Goal: Find specific page/section: Find specific page/section

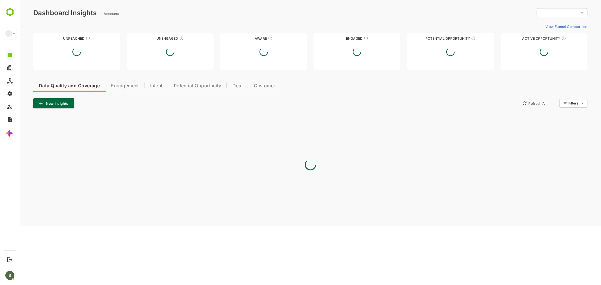
type input "**********"
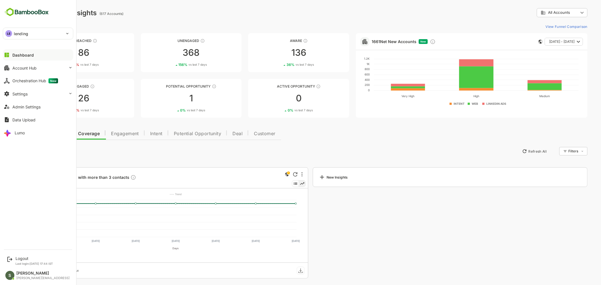
click at [36, 30] on div "LE lending" at bounding box center [34, 33] width 63 height 11
drag, startPoint x: 147, startPoint y: 147, endPoint x: 140, endPoint y: 144, distance: 7.7
click at [145, 147] on div at bounding box center [300, 142] width 601 height 285
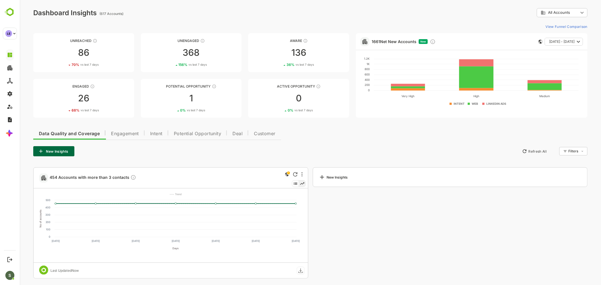
click at [124, 126] on div "LE lending DE dep CO corebanking TR treasury CA cards AG aggregator_view" at bounding box center [300, 142] width 601 height 285
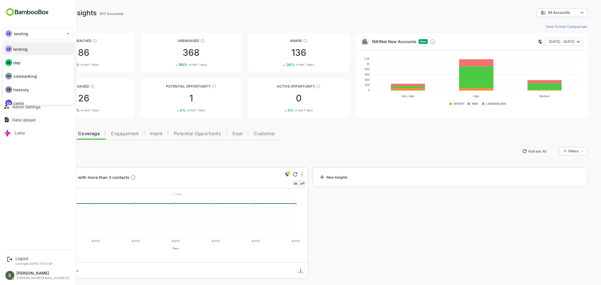
click at [124, 133] on div at bounding box center [300, 142] width 601 height 285
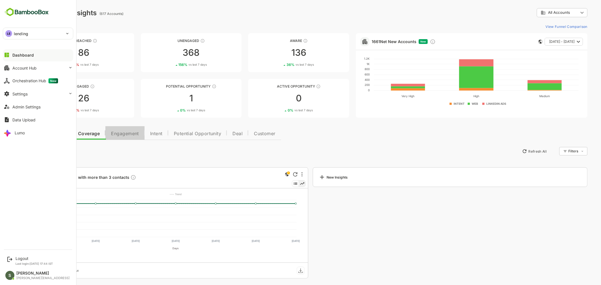
click at [125, 134] on span "Engagement" at bounding box center [125, 134] width 28 height 5
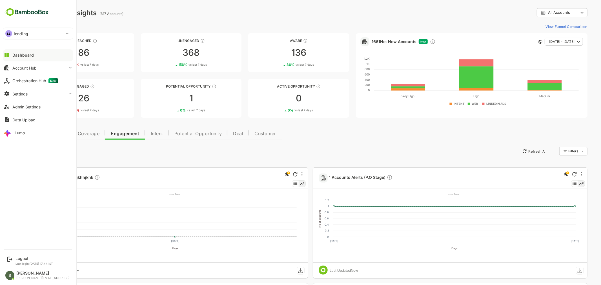
click at [49, 35] on div "LE lending" at bounding box center [34, 33] width 63 height 11
click at [37, 60] on li "DE dep" at bounding box center [39, 62] width 70 height 12
type input "***"
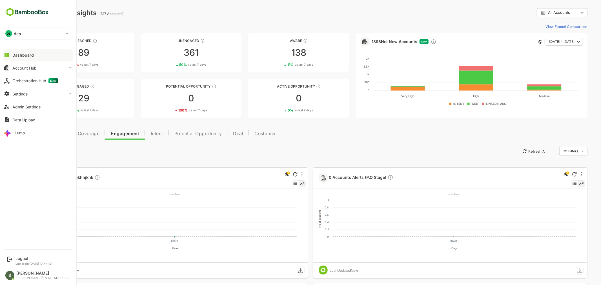
click at [32, 32] on div "DE dep" at bounding box center [34, 33] width 63 height 11
click at [30, 77] on p "corebanking" at bounding box center [25, 76] width 24 height 6
click at [39, 35] on div "CO corebanking" at bounding box center [34, 33] width 63 height 11
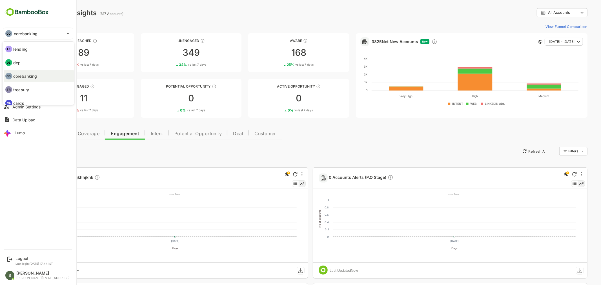
click at [32, 85] on li "TR treasury" at bounding box center [39, 89] width 70 height 12
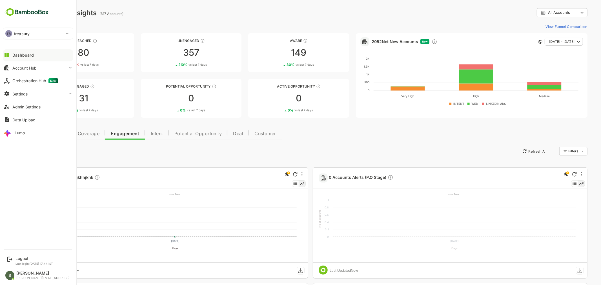
click at [37, 32] on div "TR treasury" at bounding box center [34, 33] width 63 height 11
click at [36, 84] on li "CA cards" at bounding box center [39, 84] width 70 height 12
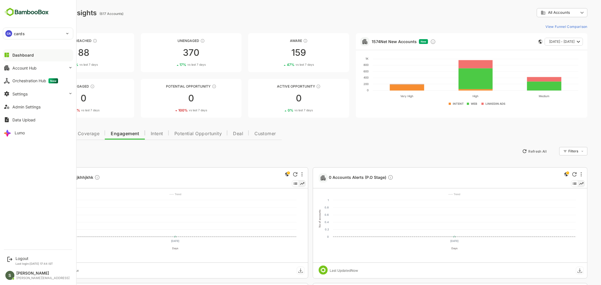
click at [28, 32] on div "CA cards" at bounding box center [34, 33] width 63 height 11
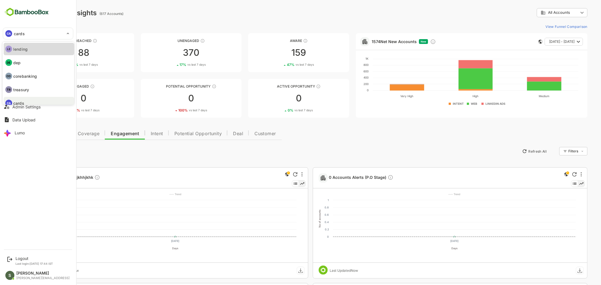
click at [32, 47] on li "LE lending" at bounding box center [39, 49] width 70 height 12
